Goal: Task Accomplishment & Management: Use online tool/utility

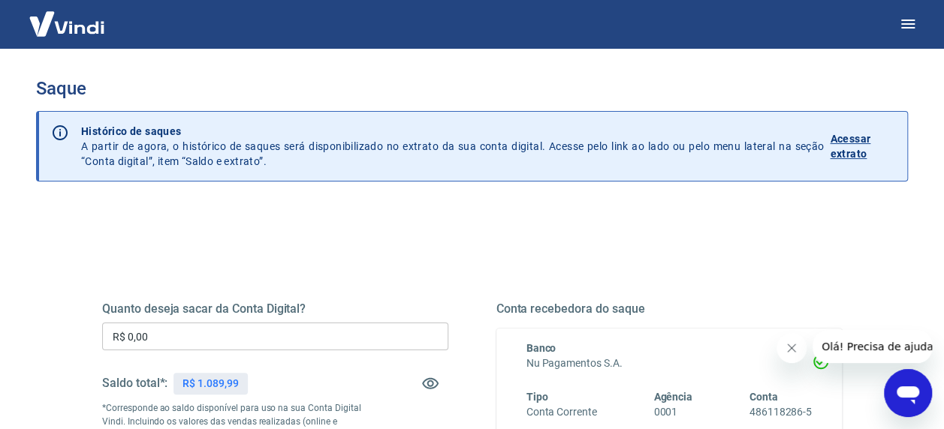
scroll to position [75, 0]
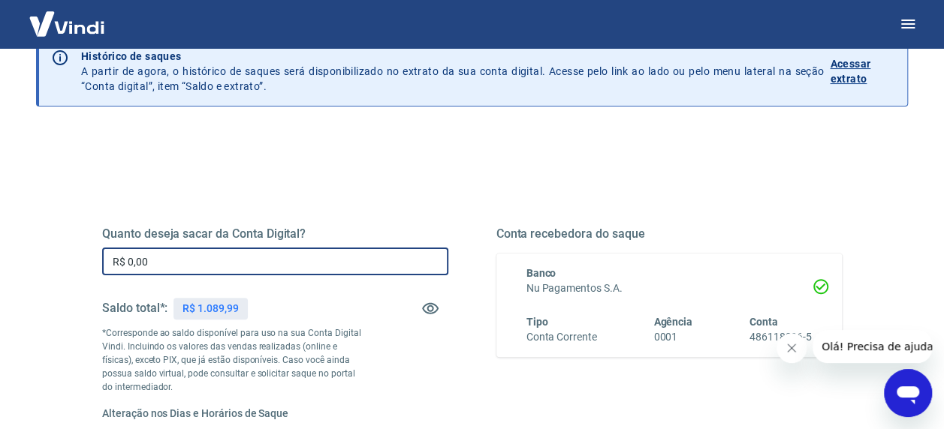
drag, startPoint x: 225, startPoint y: 260, endPoint x: 98, endPoint y: 267, distance: 127.1
click at [98, 267] on div "Quanto deseja sacar da Conta Digital? R$ 0,00 ​ Saldo total*: R$ 1.089,99 *Corr…" at bounding box center [472, 398] width 776 height 475
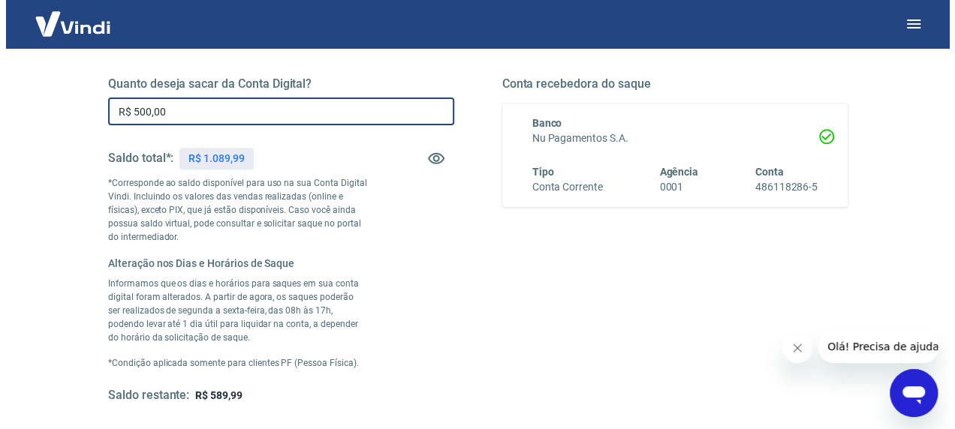
scroll to position [300, 0]
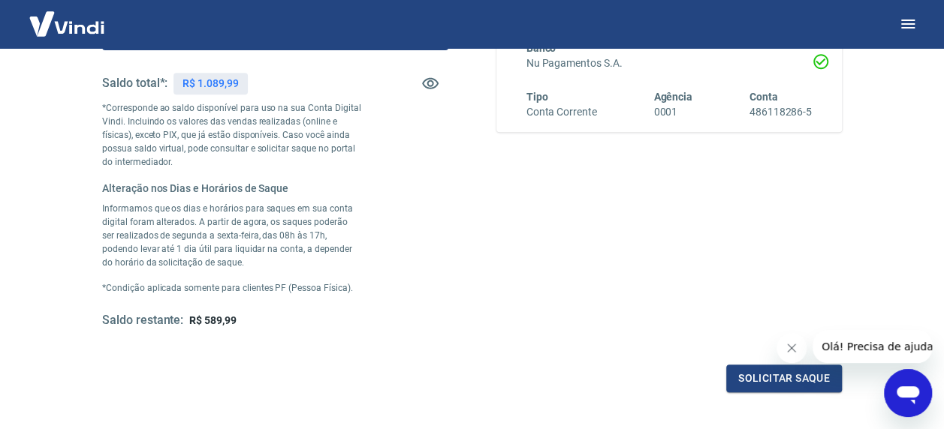
type input "R$ 500,00"
click at [789, 350] on icon "Fechar mensagem da empresa" at bounding box center [792, 349] width 8 height 8
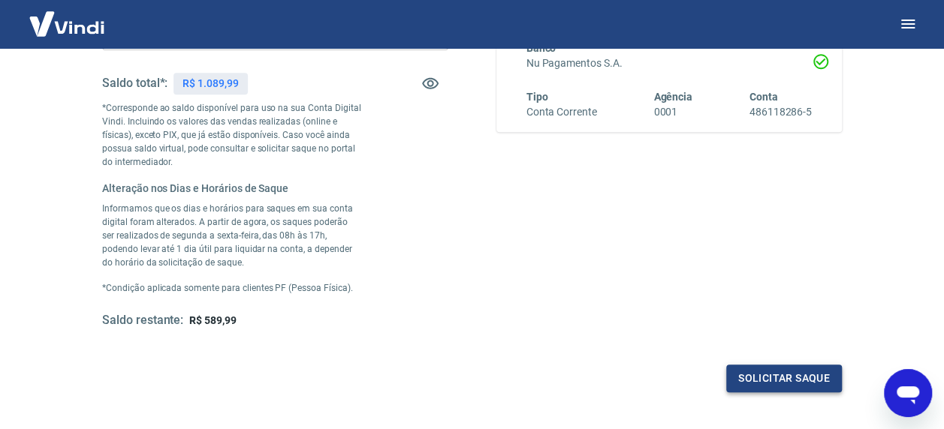
click at [788, 372] on button "Solicitar saque" at bounding box center [784, 379] width 116 height 28
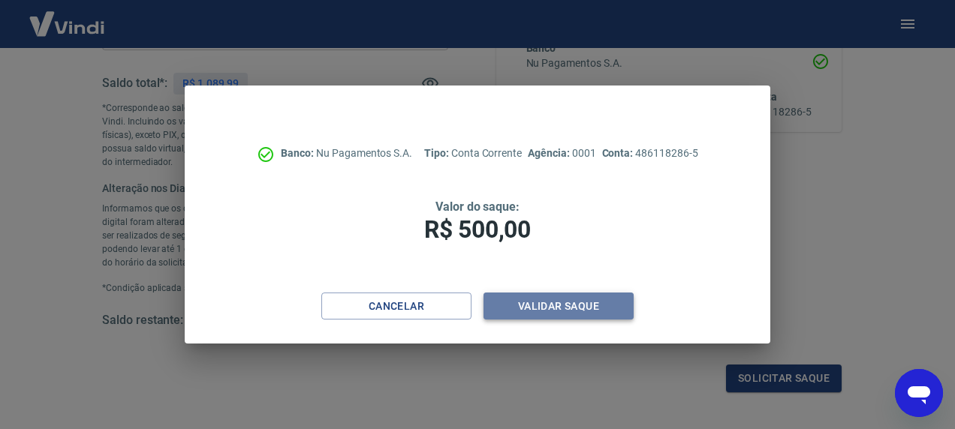
click at [547, 306] on button "Validar saque" at bounding box center [558, 307] width 150 height 28
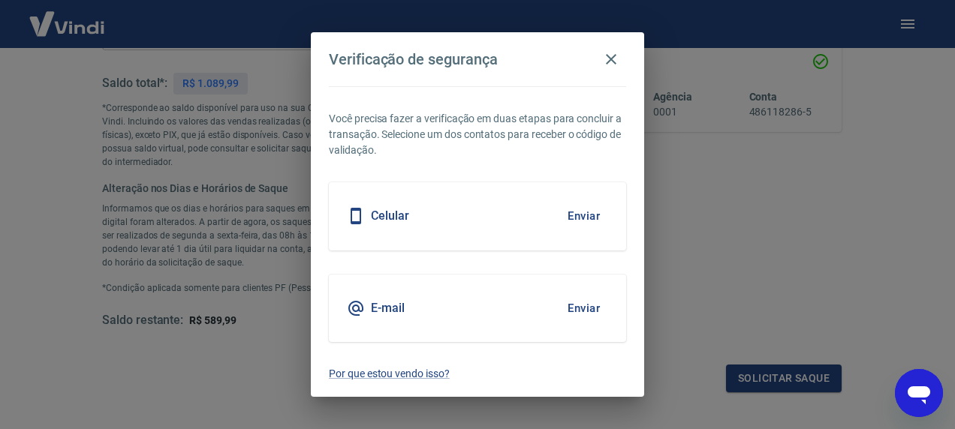
click at [464, 303] on div "E-mail Enviar" at bounding box center [477, 309] width 297 height 68
click at [575, 309] on button "Enviar" at bounding box center [583, 309] width 49 height 32
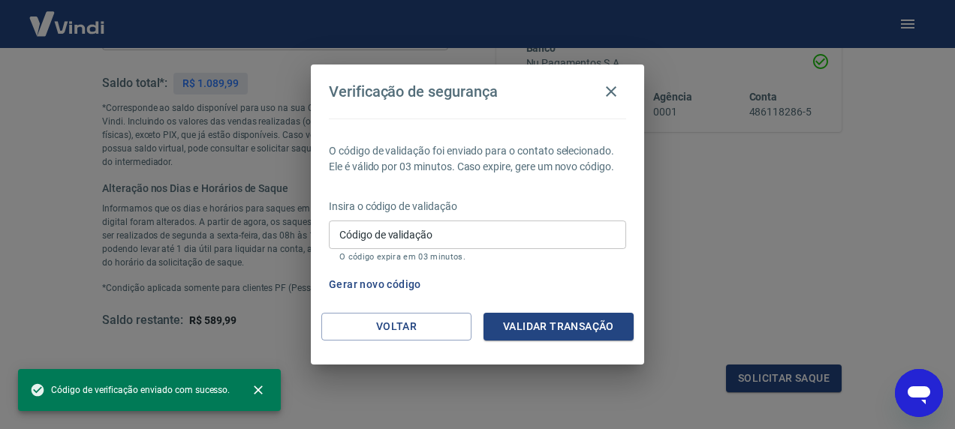
click at [493, 227] on input "Código de validação" at bounding box center [477, 235] width 297 height 28
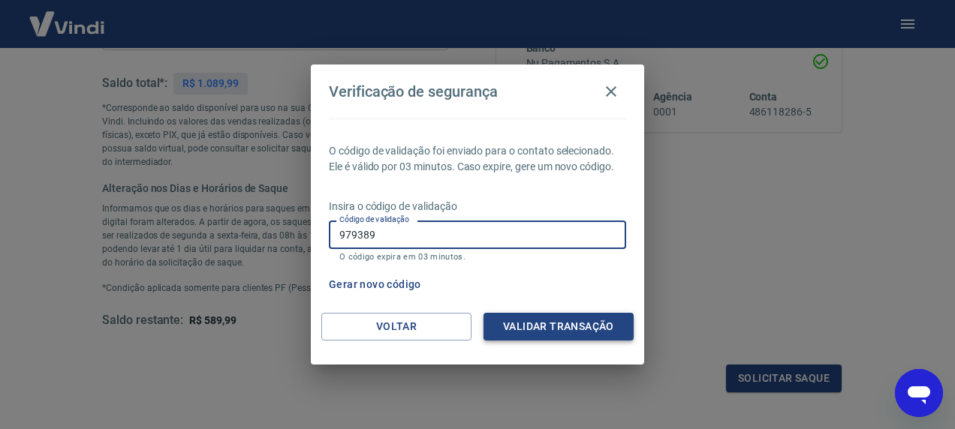
type input "979389"
click at [555, 319] on button "Validar transação" at bounding box center [558, 327] width 150 height 28
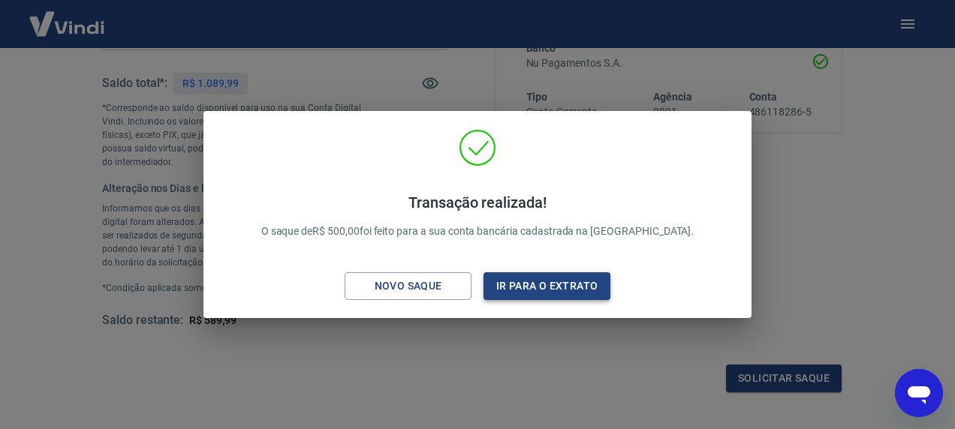
click at [520, 279] on button "Ir para o extrato" at bounding box center [546, 287] width 127 height 28
